Goal: Information Seeking & Learning: Learn about a topic

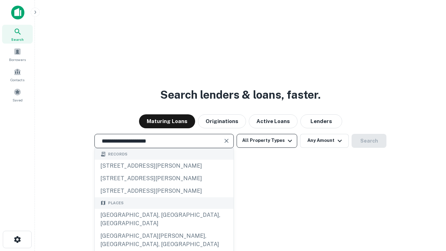
click at [164, 230] on div "[GEOGRAPHIC_DATA], [GEOGRAPHIC_DATA], [GEOGRAPHIC_DATA]" at bounding box center [164, 219] width 139 height 21
click at [267, 140] on button "All Property Types" at bounding box center [267, 141] width 61 height 14
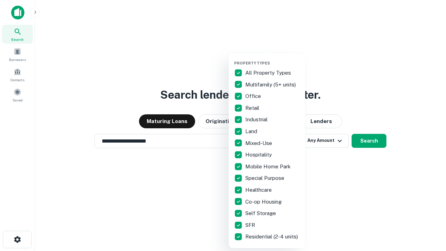
type input "**********"
click at [272, 59] on button "button" at bounding box center [272, 59] width 77 height 0
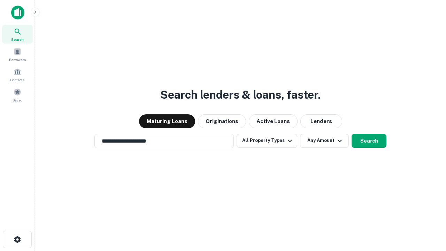
scroll to position [11, 0]
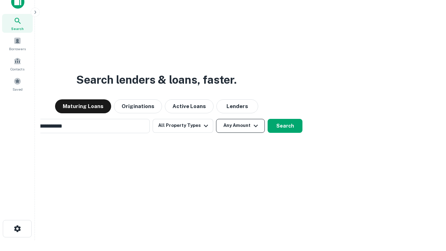
click at [216, 119] on button "Any Amount" at bounding box center [240, 126] width 49 height 14
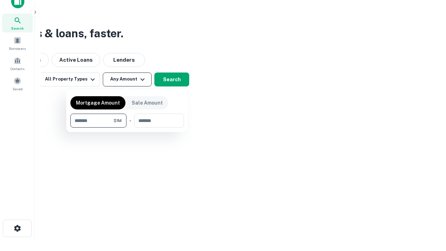
type input "*******"
click at [127, 127] on button "button" at bounding box center [127, 127] width 114 height 0
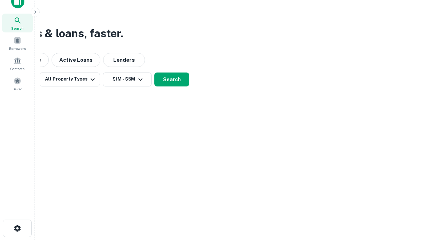
scroll to position [4, 129]
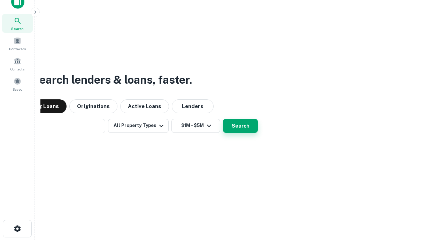
click at [223, 119] on button "Search" at bounding box center [240, 126] width 35 height 14
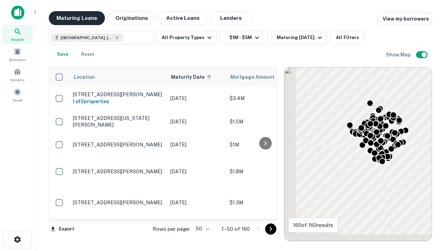
click at [77, 18] on button "Maturing Loans" at bounding box center [77, 18] width 56 height 14
